Goal: Task Accomplishment & Management: Complete application form

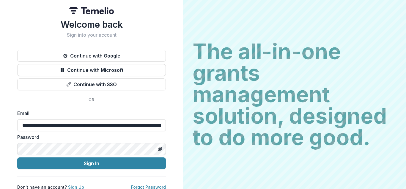
type input "**********"
click at [90, 125] on input "**********" at bounding box center [91, 125] width 149 height 12
